Goal: Information Seeking & Learning: Understand process/instructions

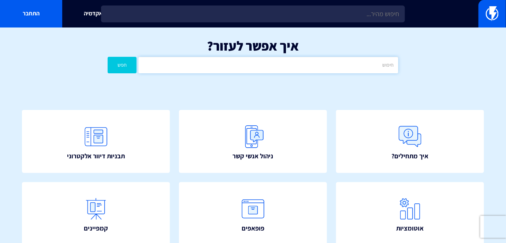
click at [334, 62] on input "text" at bounding box center [268, 65] width 260 height 16
type input "עגלה"
click at [108, 57] on button "חפש" at bounding box center [122, 65] width 29 height 16
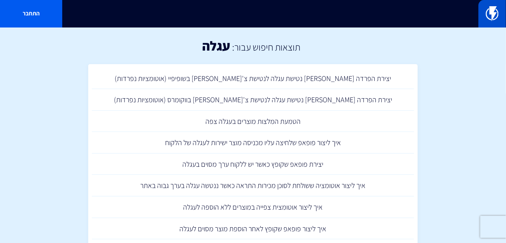
click at [491, 27] on link at bounding box center [491, 13] width 27 height 27
click at [490, 18] on img at bounding box center [492, 13] width 13 height 15
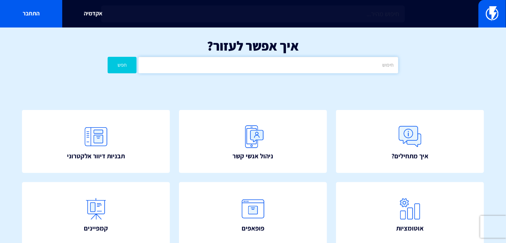
click at [329, 67] on input "text" at bounding box center [268, 65] width 260 height 16
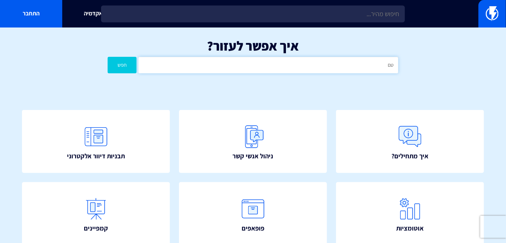
type input "ט"
type input "yourdomain"
click at [108, 57] on button "חפש" at bounding box center [122, 65] width 29 height 16
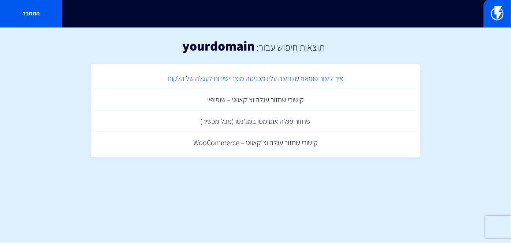
click at [302, 82] on link "איך ליצור פופאפ שלחיצה עליו מכניסה מוצר ישירות לעגלה של הלקוח" at bounding box center [255, 79] width 322 height 22
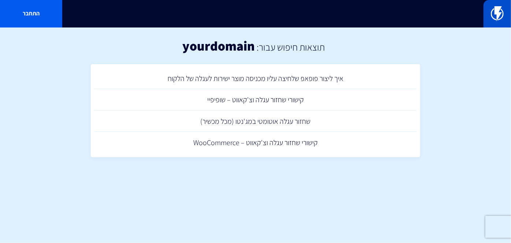
click at [504, 13] on img at bounding box center [497, 13] width 13 height 15
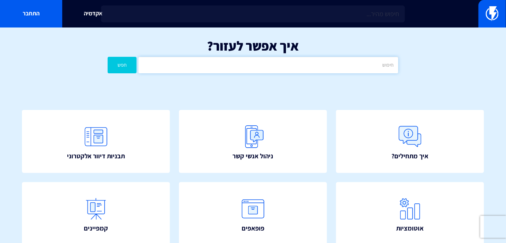
click at [317, 65] on input "text" at bounding box center [268, 65] width 260 height 16
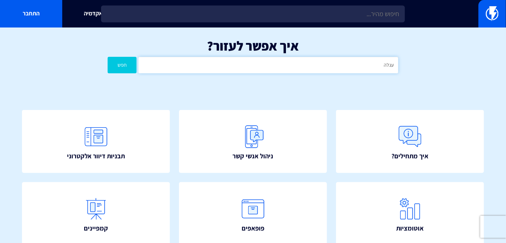
type input "עגלה"
click at [108, 57] on button "חפש" at bounding box center [122, 65] width 29 height 16
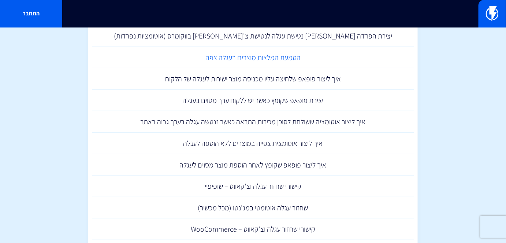
scroll to position [66, 0]
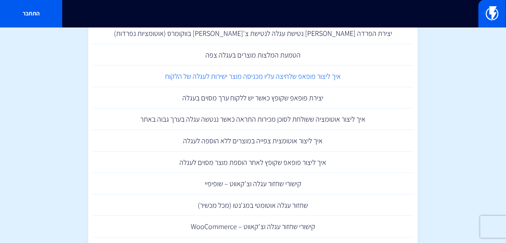
click at [318, 76] on link "איך ליצור פופאפ שלחיצה עליו מכניסה מוצר ישירות לעגלה של הלקוח" at bounding box center [253, 77] width 322 height 22
